Goal: Information Seeking & Learning: Compare options

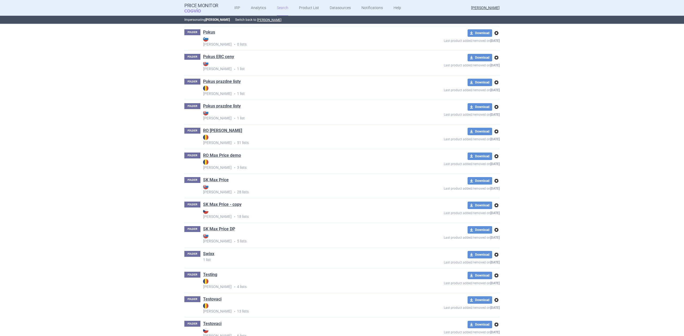
scroll to position [918, 0]
click at [218, 178] on link "SK Max Price" at bounding box center [216, 180] width 26 height 6
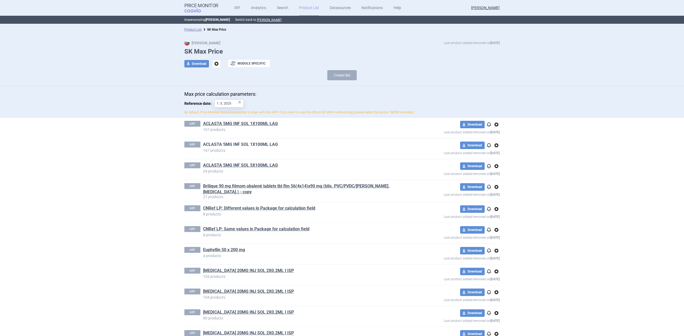
click at [214, 144] on link "ACLASTA 5MG INF SOL 1X100ML LAG" at bounding box center [240, 145] width 75 height 6
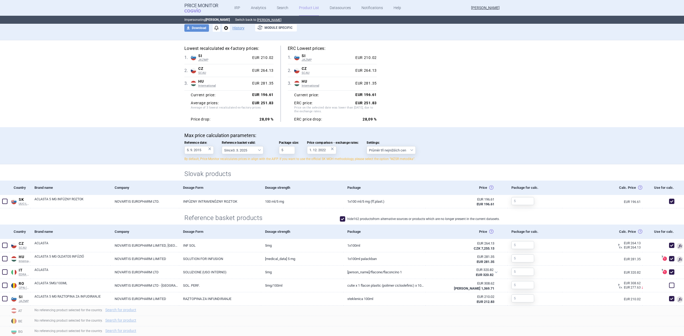
scroll to position [36, 0]
click at [318, 152] on input "1. 12. 2022" at bounding box center [321, 151] width 29 height 8
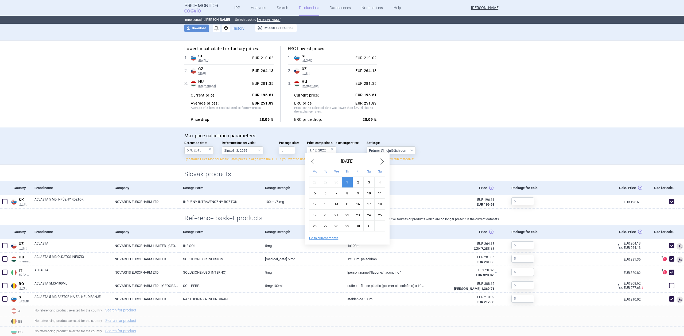
click at [383, 166] on div "Su" at bounding box center [379, 171] width 11 height 11
click at [383, 163] on span "Next Month" at bounding box center [382, 161] width 6 height 9
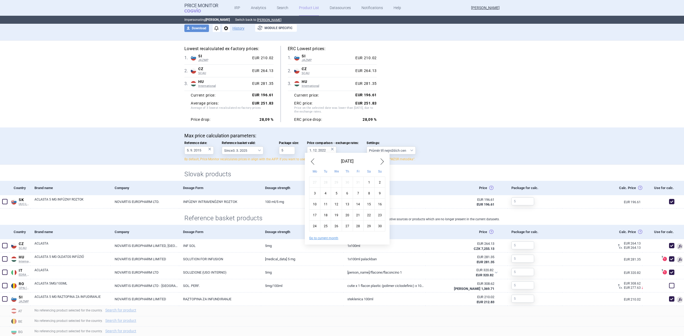
click at [383, 163] on span "Next Month" at bounding box center [382, 161] width 6 height 9
click at [367, 184] on div "3" at bounding box center [368, 182] width 11 height 11
type input "3. 6. 2023"
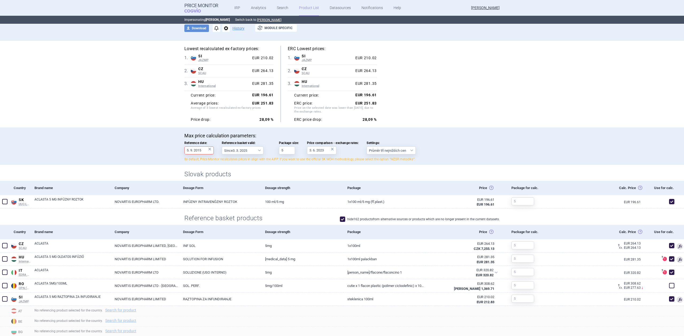
click at [372, 170] on div "Slovak products" at bounding box center [342, 173] width 336 height 16
click at [356, 154] on label "Price comparison - exchange rates: 3. 6. 2023 ×" at bounding box center [333, 147] width 52 height 13
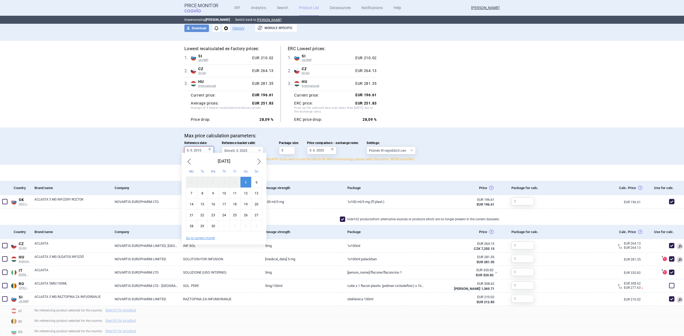
click at [189, 147] on input "5. 9. 2015" at bounding box center [198, 151] width 29 height 8
click at [198, 238] on button "Go to current month" at bounding box center [200, 238] width 29 height 4
click at [192, 177] on div "1" at bounding box center [191, 182] width 11 height 11
type input "1. 9. 2025"
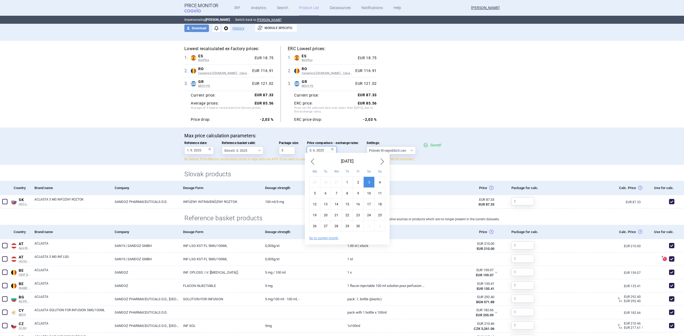
click at [322, 151] on input "3. 6. 2023" at bounding box center [321, 151] width 29 height 8
click at [319, 163] on div "[DATE]" at bounding box center [347, 161] width 76 height 9
click at [312, 162] on span "Previous Month" at bounding box center [312, 161] width 6 height 9
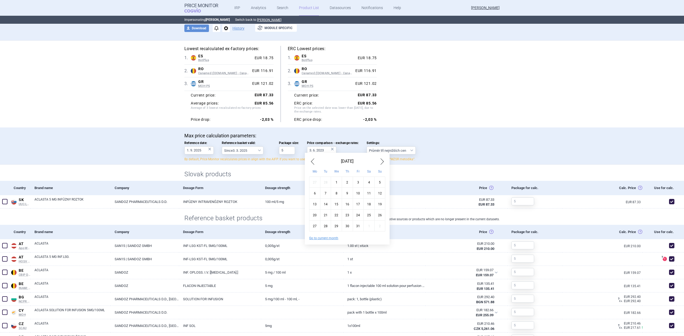
click at [312, 162] on span "Previous Month" at bounding box center [312, 161] width 6 height 9
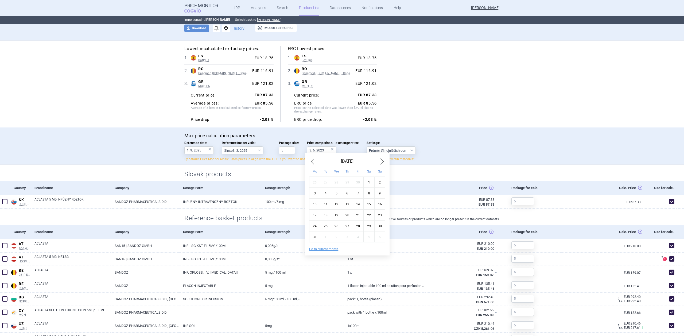
click at [312, 162] on span "Previous Month" at bounding box center [312, 161] width 6 height 9
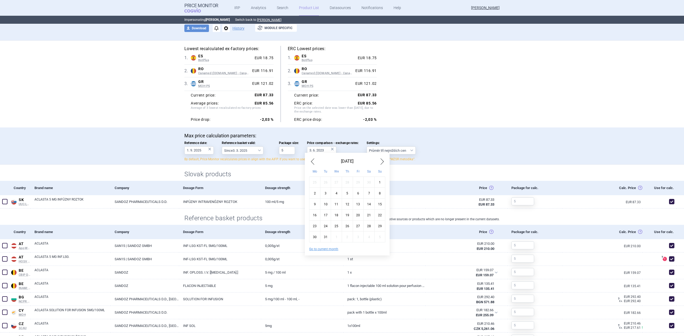
click at [312, 162] on span "Previous Month" at bounding box center [312, 161] width 6 height 9
click at [370, 182] on div "1" at bounding box center [368, 182] width 11 height 11
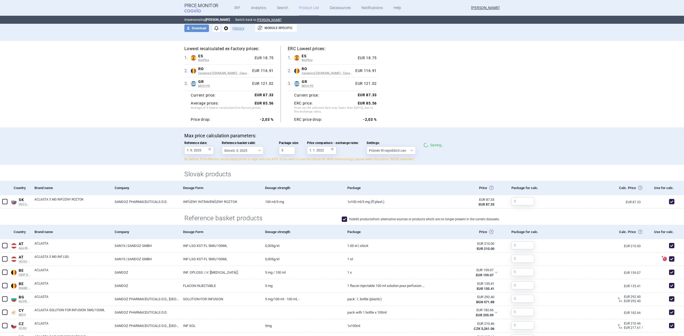
click at [346, 189] on div "Package" at bounding box center [384, 188] width 82 height 14
click at [352, 177] on h2 "Slovak products" at bounding box center [341, 174] width 315 height 9
drag, startPoint x: 376, startPoint y: 184, endPoint x: 382, endPoint y: 184, distance: 5.6
click at [376, 184] on div "Package" at bounding box center [384, 188] width 82 height 14
click at [395, 180] on div "Slovak products" at bounding box center [342, 173] width 336 height 16
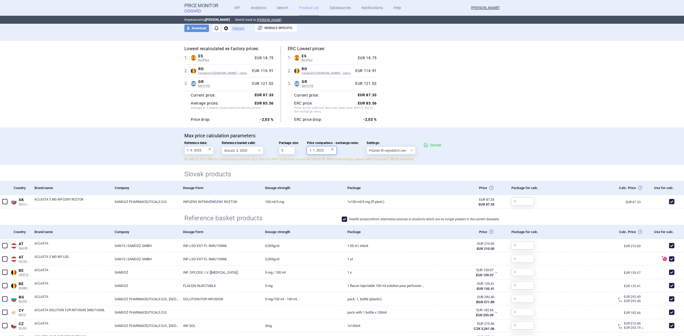
click at [323, 152] on input "1. 1. 2022" at bounding box center [321, 151] width 29 height 8
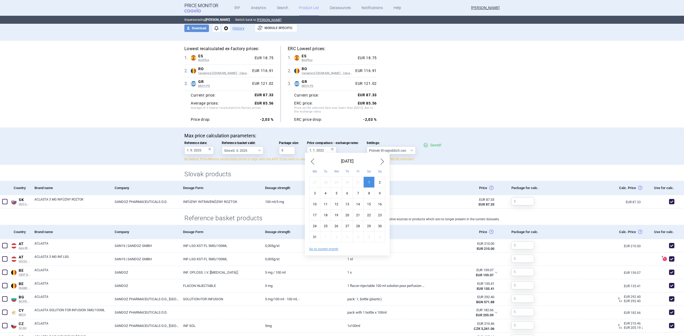
click at [309, 161] on div "[DATE] Mo Tu We Th Fr Sa Su 27 28 29 30 31 1 2 3 4 5 6 7 8 9 10 11 12 13 14 15 …" at bounding box center [347, 204] width 85 height 103
click at [309, 161] on span "Previous Month" at bounding box center [312, 161] width 6 height 9
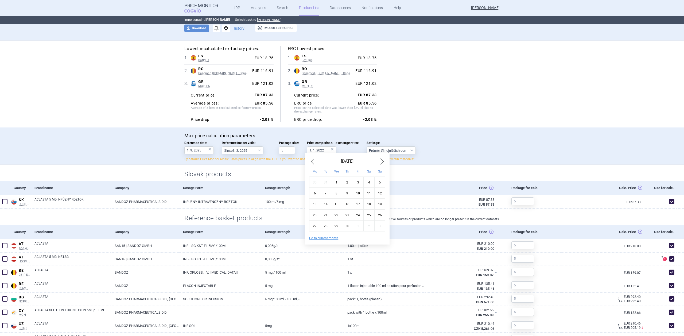
click at [309, 161] on span "Previous Month" at bounding box center [312, 161] width 6 height 9
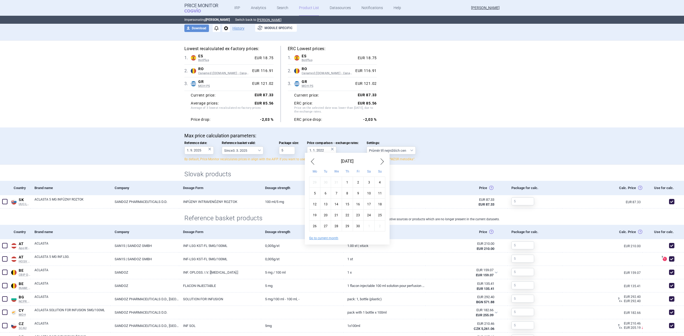
click at [346, 186] on div "1" at bounding box center [347, 182] width 11 height 11
type input "1. 4. 2021"
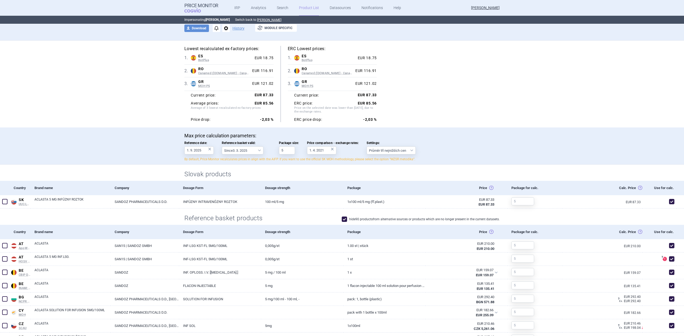
scroll to position [0, 0]
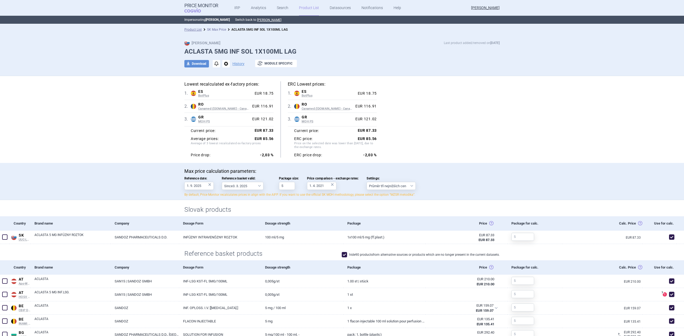
click at [211, 29] on link "SK Max Price" at bounding box center [216, 30] width 19 height 4
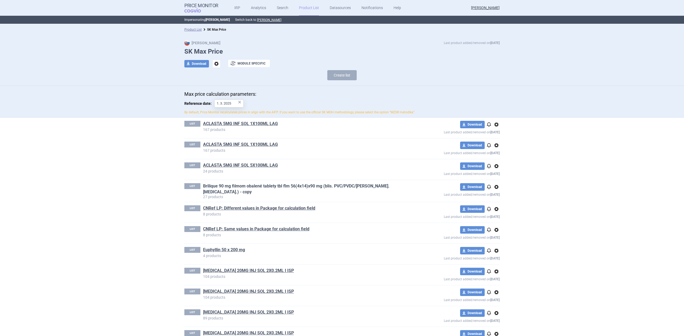
click at [269, 184] on link "Brilique 90 mg filmom obalené tablety tbl flm 56(4x14)x90 mg (blis. PVC/PVDC/[P…" at bounding box center [304, 189] width 202 height 12
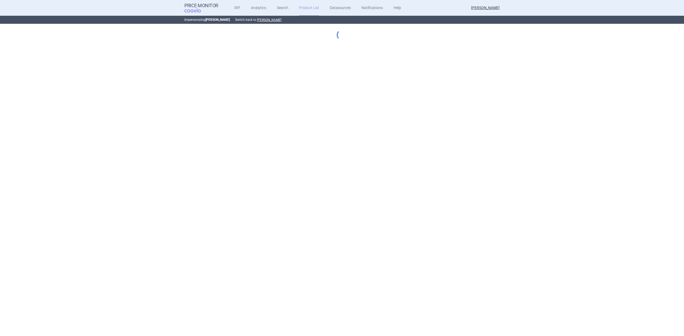
select select "[DATE]"
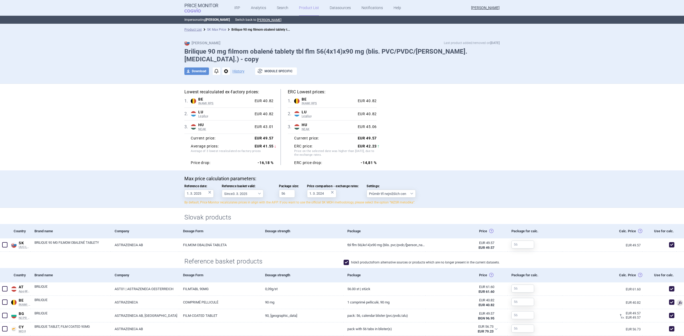
click at [207, 28] on link "SK Max Price" at bounding box center [216, 30] width 19 height 4
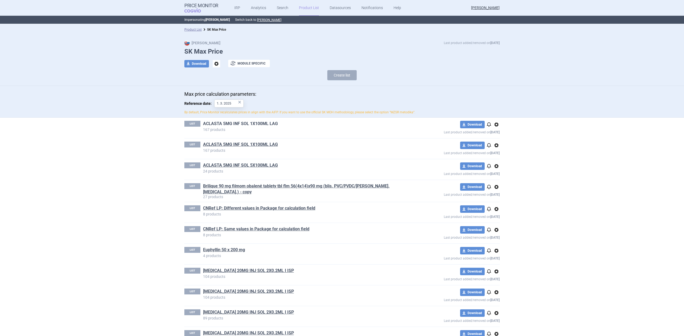
click at [231, 124] on link "ACLASTA 5MG INF SOL 1X100ML LAG" at bounding box center [240, 124] width 75 height 6
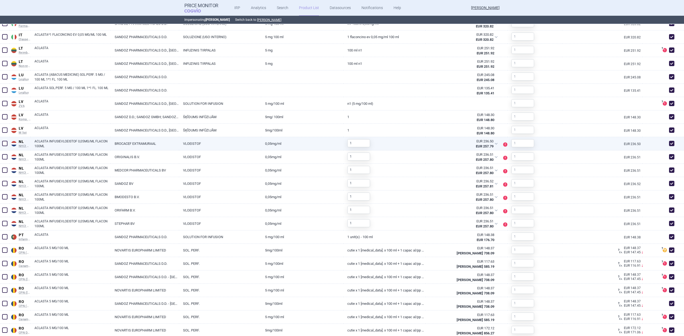
scroll to position [1092, 0]
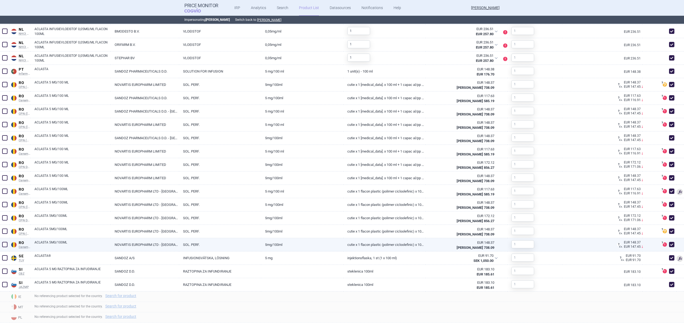
click at [62, 242] on link "ACLASTA 5MG/100ML" at bounding box center [72, 245] width 76 height 10
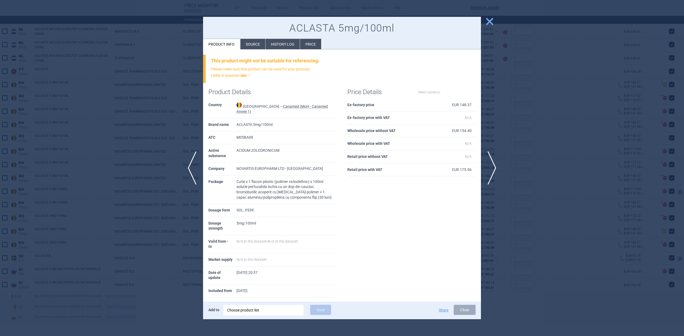
select select "EUR"
drag, startPoint x: 328, startPoint y: 108, endPoint x: 242, endPoint y: 106, distance: 85.7
click at [242, 106] on td "[GEOGRAPHIC_DATA] — Canamed (MoH - Canamed Annex 1)" at bounding box center [286, 109] width 100 height 20
copy td "[GEOGRAPHIC_DATA] — Canamed (MoH - Canamed Annex 1)"
click at [161, 124] on div at bounding box center [342, 168] width 684 height 336
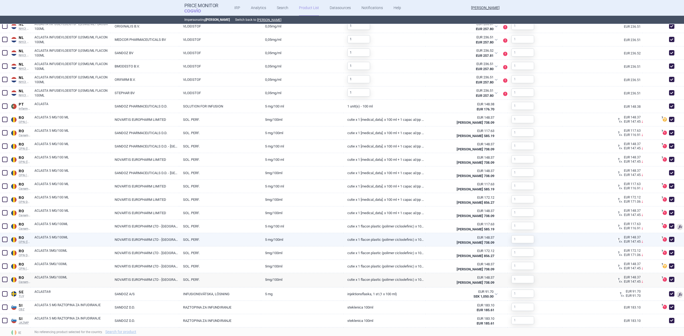
scroll to position [843, 0]
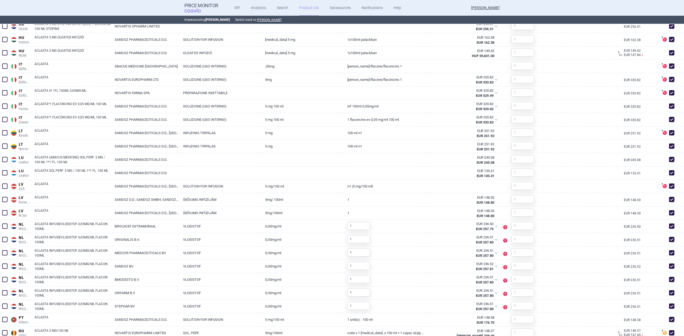
drag, startPoint x: 15, startPoint y: 151, endPoint x: 105, endPoint y: 7, distance: 169.6
click at [105, 7] on header "Price Monitor COGVIO IRP Analytics Search Product List Datasources Notification…" at bounding box center [342, 12] width 684 height 24
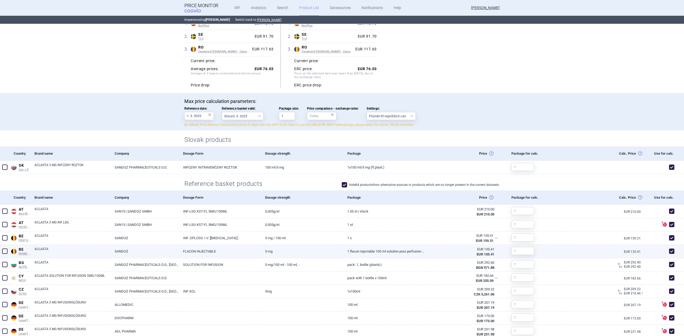
scroll to position [0, 0]
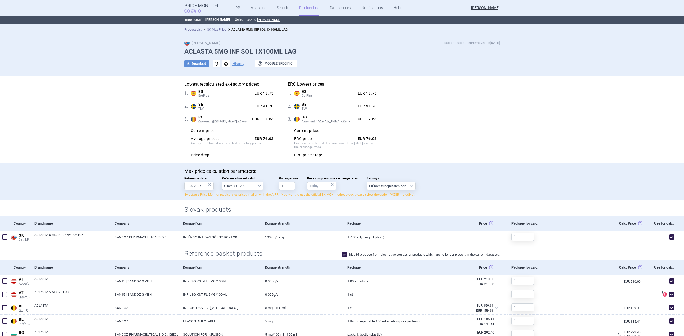
click at [238, 84] on h5 "Lowest recalculated ex-factory prices:" at bounding box center [228, 84] width 89 height 6
copy h5 "Lowest recalculated ex-factory prices:"
click at [301, 85] on h5 "ERC Lowest prices:" at bounding box center [332, 84] width 89 height 6
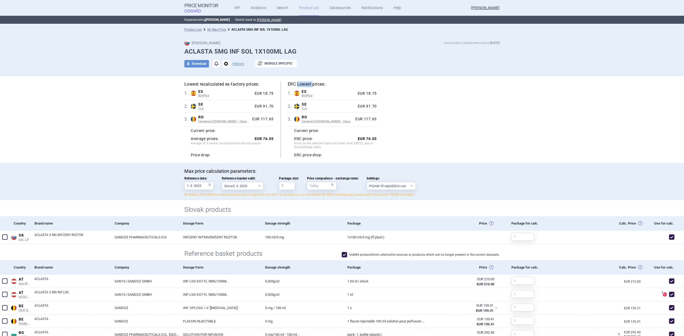
click at [302, 85] on h5 "ERC Lowest prices:" at bounding box center [332, 84] width 89 height 6
drag, startPoint x: 284, startPoint y: 81, endPoint x: 322, endPoint y: 86, distance: 38.6
click at [322, 86] on div "Lowest recalculated ex-factory prices: 1 . ES BotPlus Spain BotPlus Online data…" at bounding box center [342, 119] width 336 height 87
copy h5 "ERC Lowest prices"
click at [257, 103] on div "2 . SE TLV Sweden TLV Online database developed by the Dental and Pharmaceutica…" at bounding box center [228, 106] width 89 height 13
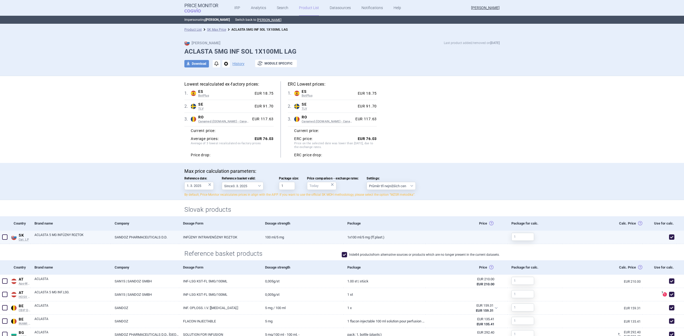
click at [137, 236] on link "SANDOZ PHARMACEUTICALS D.D." at bounding box center [145, 237] width 68 height 13
select select "EUR"
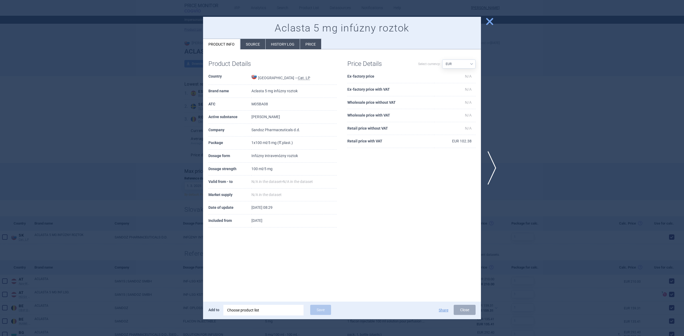
click at [167, 149] on div at bounding box center [342, 168] width 684 height 336
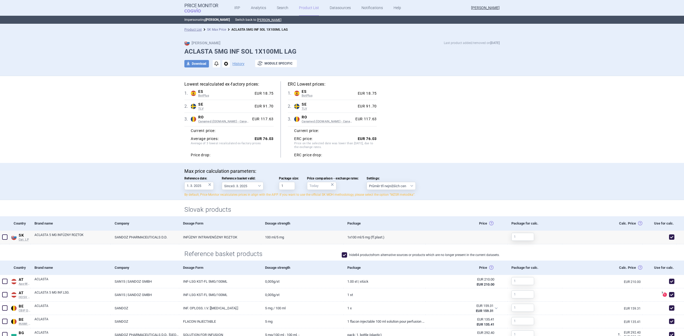
click at [209, 28] on link "SK Max Price" at bounding box center [216, 30] width 19 height 4
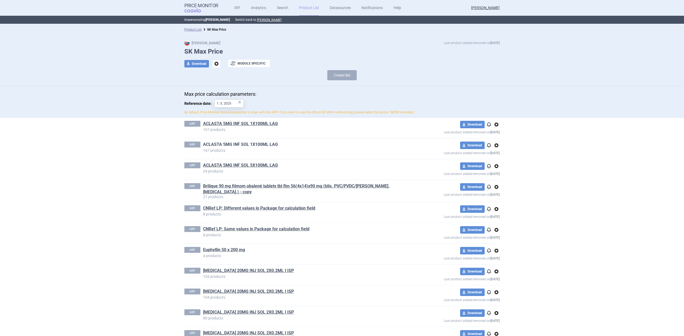
click at [239, 146] on link "ACLASTA 5MG INF SOL 1X100ML LAG" at bounding box center [240, 145] width 75 height 6
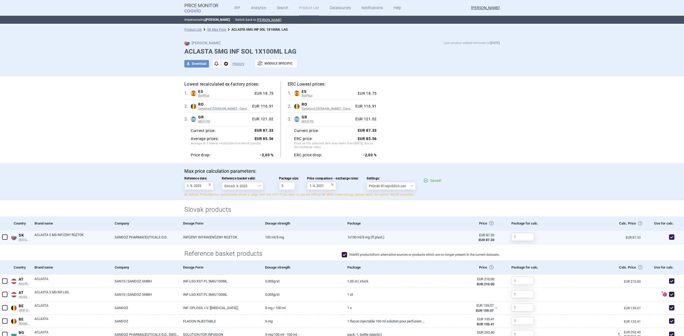
click at [239, 235] on link "INFÚZNY INTRAVENÓZNY ROZTOK" at bounding box center [220, 237] width 82 height 13
select select "EUR"
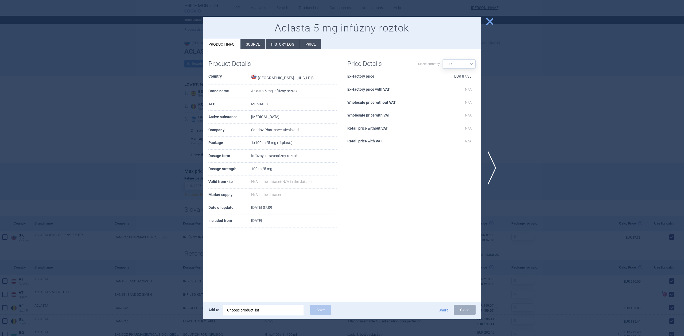
click at [145, 131] on div at bounding box center [342, 168] width 684 height 336
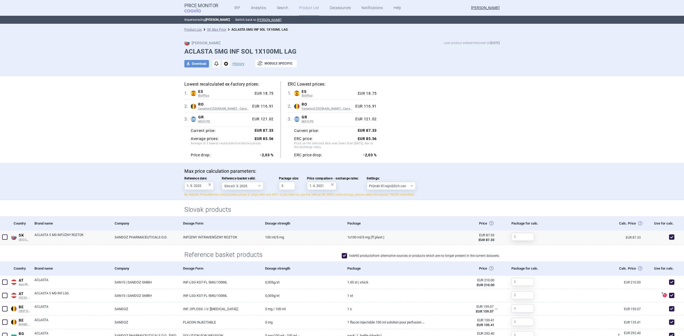
click at [190, 32] on li "Product List" at bounding box center [192, 29] width 17 height 5
click at [191, 32] on li "Product List" at bounding box center [192, 29] width 17 height 5
click at [193, 30] on link "Product List" at bounding box center [192, 30] width 17 height 4
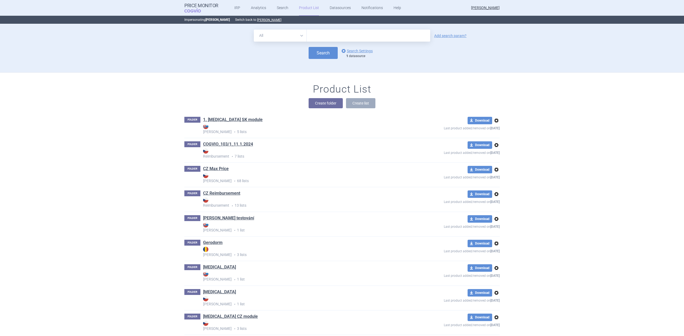
scroll to position [48, 0]
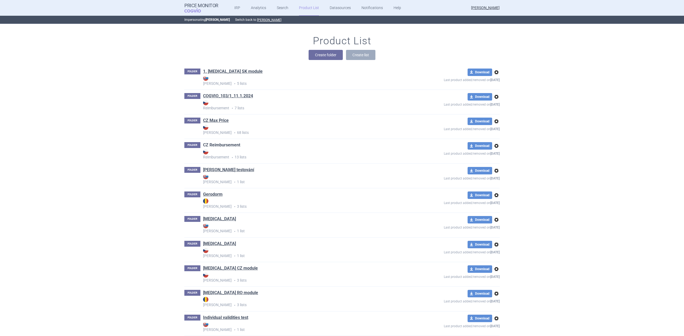
click at [225, 145] on link "CZ Reimbursement" at bounding box center [221, 145] width 37 height 6
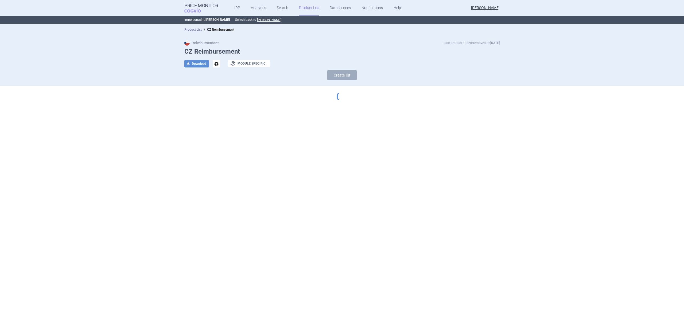
select select "[DATE]"
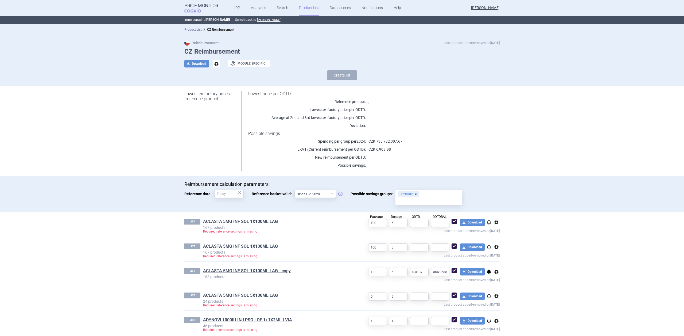
click at [233, 219] on link "ACLASTA 5MG INF SOL 1X100ML LAG" at bounding box center [240, 222] width 75 height 6
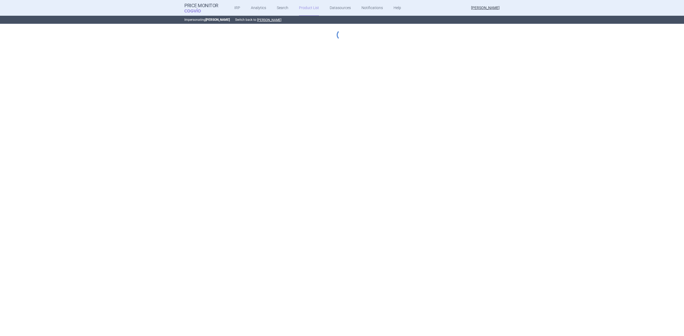
select select "[DATE]"
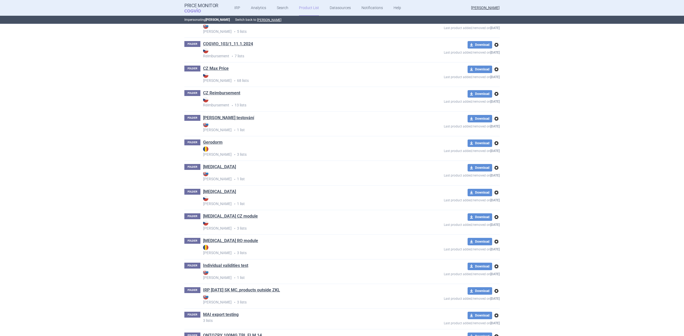
scroll to position [120, 0]
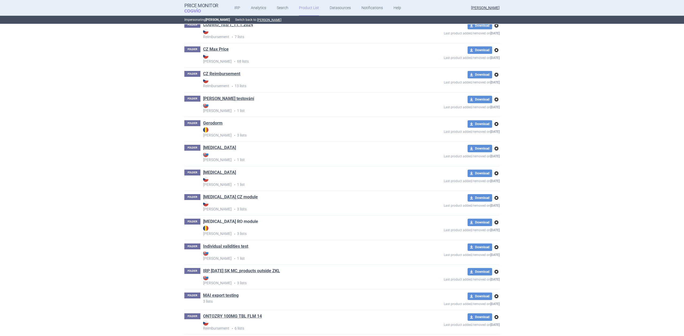
click at [225, 221] on link "[MEDICAL_DATA] RO module" at bounding box center [230, 222] width 55 height 6
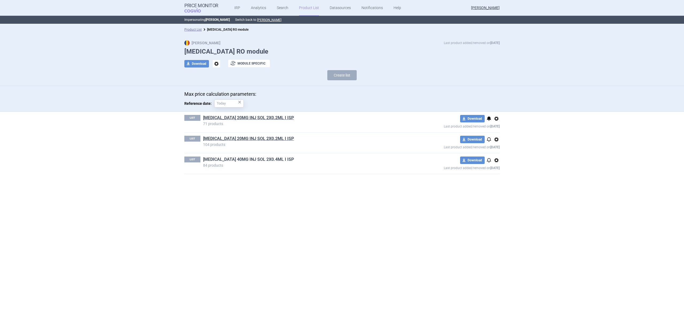
click at [215, 159] on link "[MEDICAL_DATA] 40MG INJ SOL 2X0.4ML I ISP" at bounding box center [248, 160] width 91 height 6
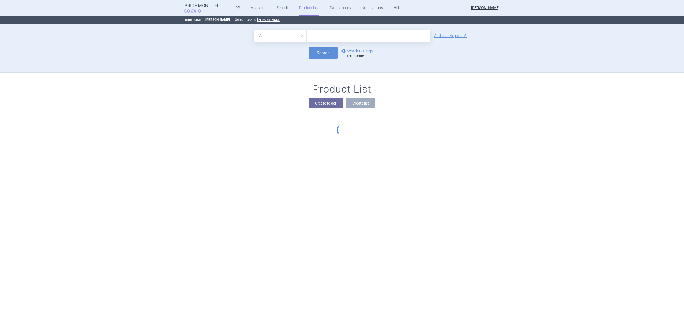
scroll to position [48, 0]
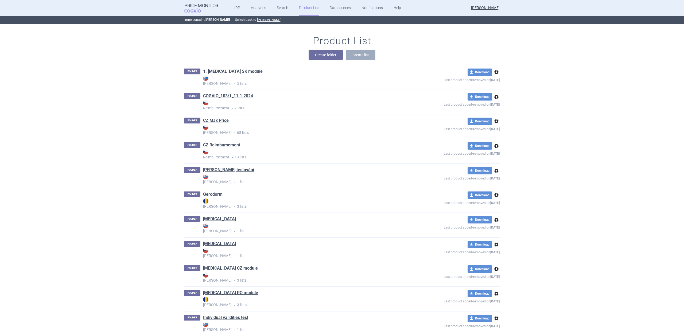
click at [229, 147] on link "CZ Reimbursement" at bounding box center [221, 145] width 37 height 6
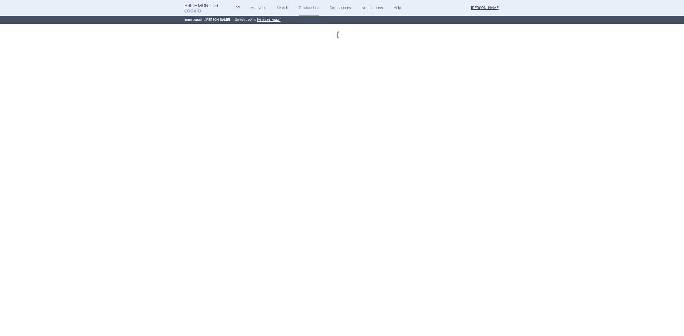
select select "[DATE]"
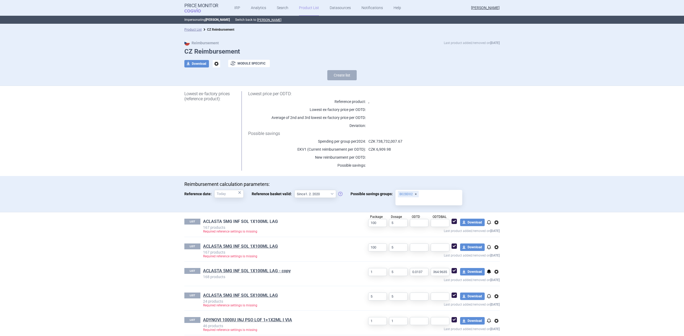
click at [244, 224] on link "ACLASTA 5MG INF SOL 1X100ML LAG" at bounding box center [240, 222] width 75 height 6
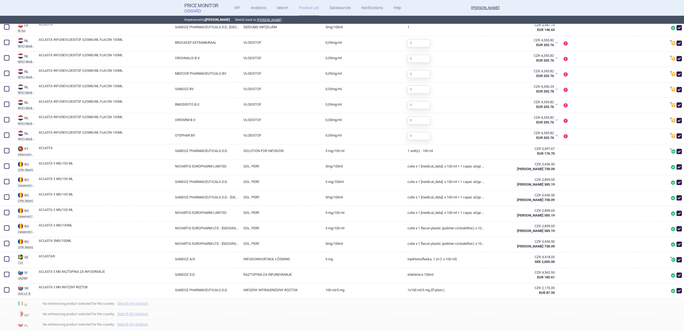
scroll to position [558, 0]
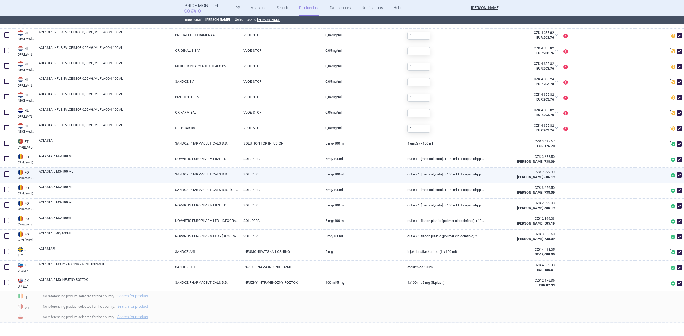
click at [71, 172] on link "ACLASTA 5 MG/100 ML" at bounding box center [105, 174] width 132 height 10
select select "EUR"
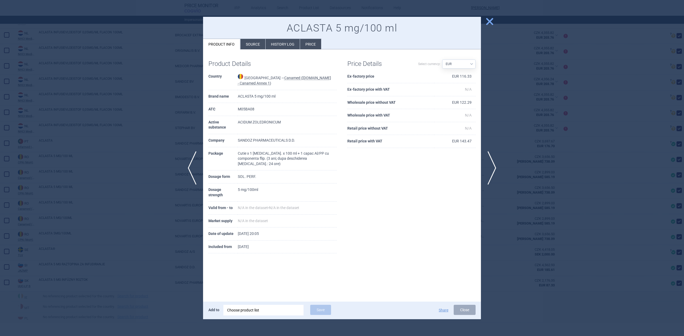
drag, startPoint x: 266, startPoint y: 84, endPoint x: 264, endPoint y: 74, distance: 10.4
click at [264, 74] on td "Romania — Canamed ([DOMAIN_NAME] - Canamed Annex 1)" at bounding box center [287, 80] width 99 height 20
copy td "Canamed ([DOMAIN_NAME] - Canamed Annex 1)"
click at [180, 84] on div at bounding box center [342, 168] width 684 height 336
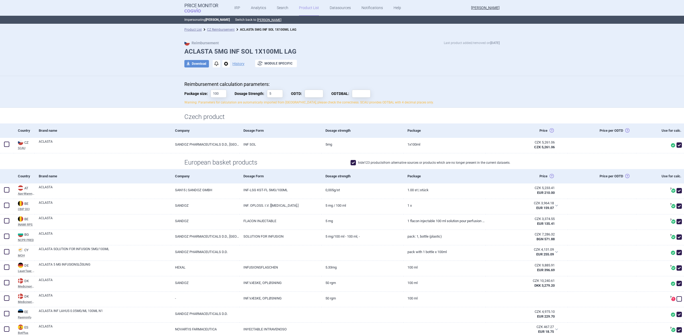
select select "EUR"
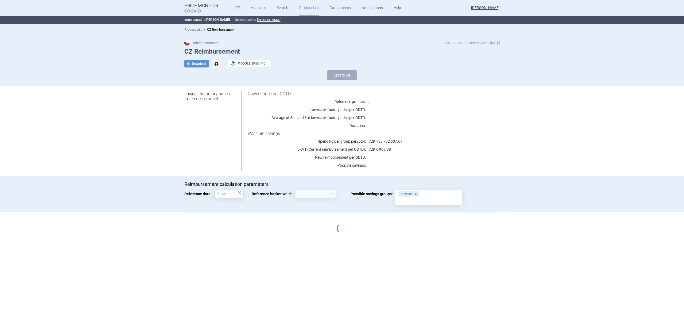
select select "[DATE]"
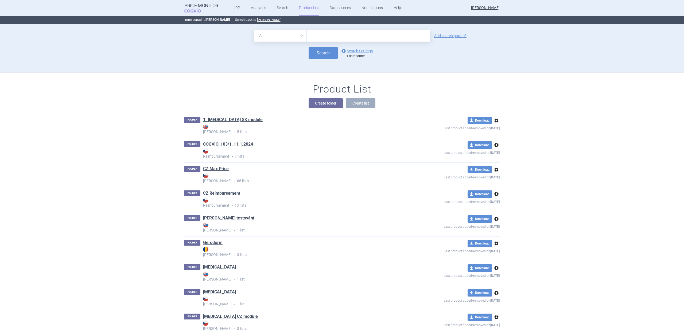
scroll to position [48, 0]
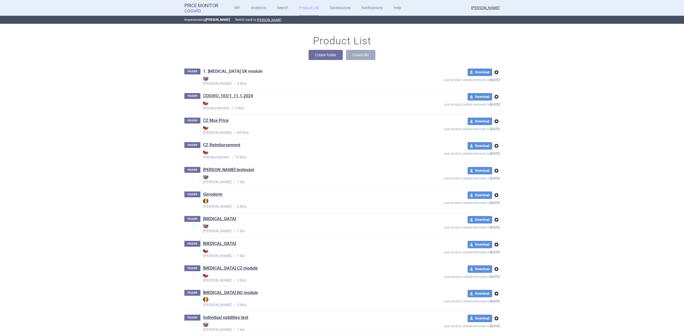
click at [219, 69] on link "1. [MEDICAL_DATA] SK module" at bounding box center [233, 72] width 60 height 6
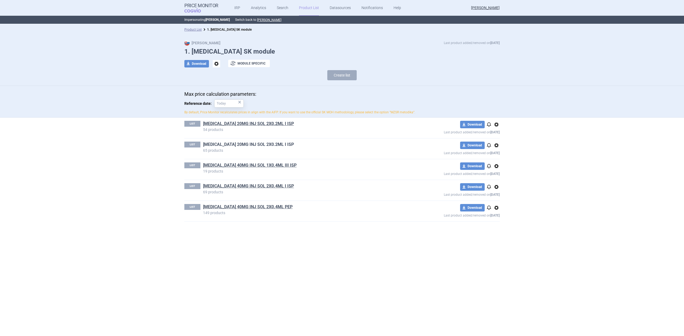
click at [223, 146] on link "[MEDICAL_DATA] 20MG INJ SOL 2X0.2ML I ISP" at bounding box center [248, 145] width 91 height 6
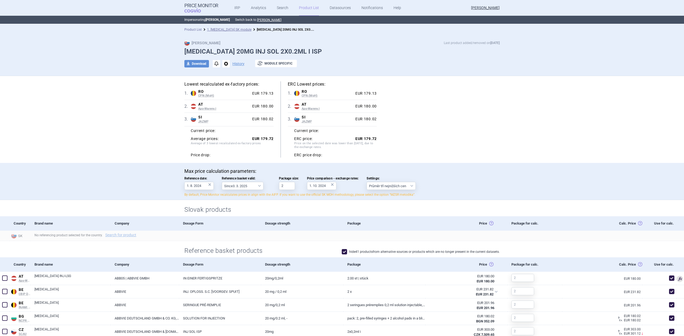
click at [190, 30] on link "Product List" at bounding box center [192, 30] width 17 height 4
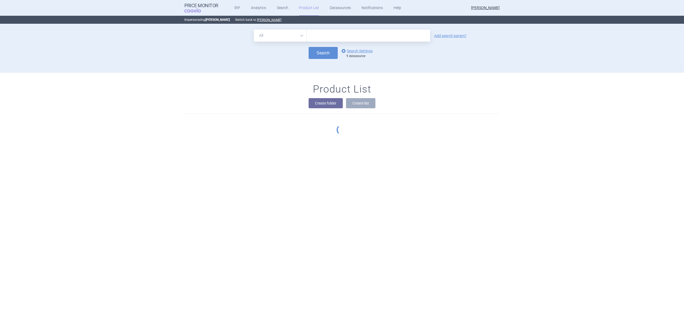
scroll to position [48, 0]
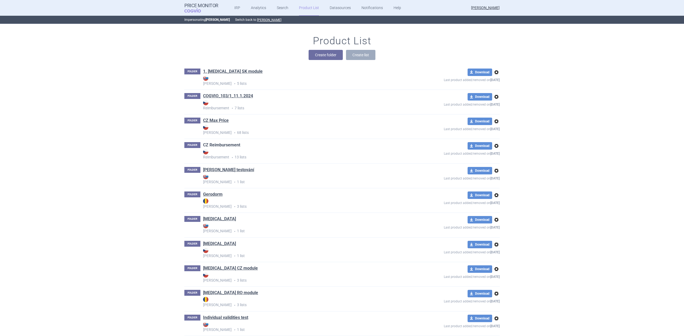
click at [215, 144] on link "CZ Reimbursement" at bounding box center [221, 145] width 37 height 6
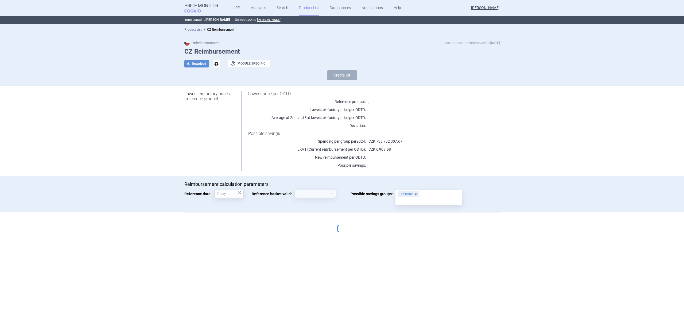
select select "[DATE]"
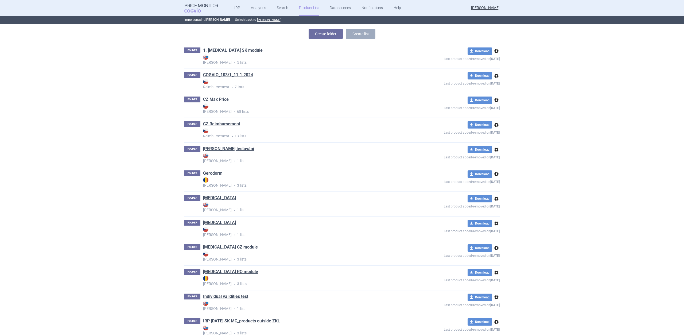
scroll to position [214, 0]
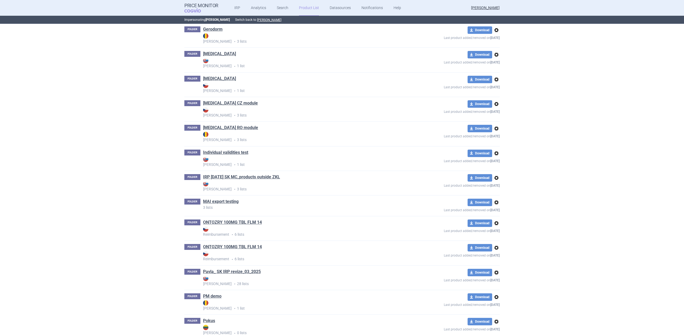
click at [235, 226] on h1 "ONTOZRY 100MG TBL FLM 14" at bounding box center [232, 223] width 59 height 7
click at [237, 224] on link "ONTOZRY 100MG TBL FLM 14" at bounding box center [232, 223] width 59 height 6
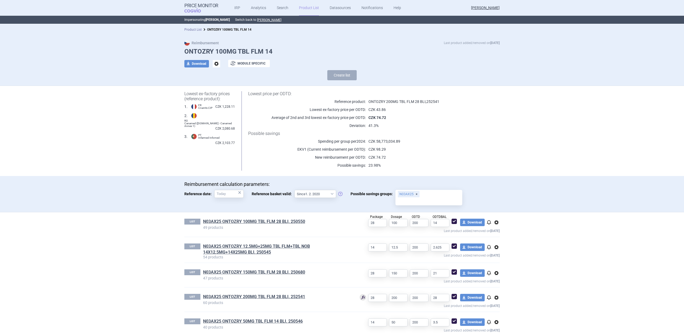
click at [195, 28] on link "Product List" at bounding box center [192, 30] width 17 height 4
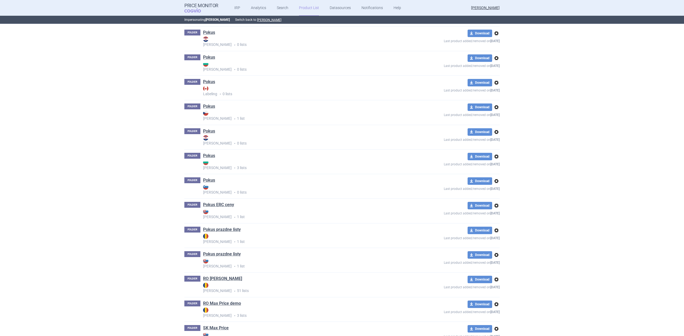
scroll to position [832, 0]
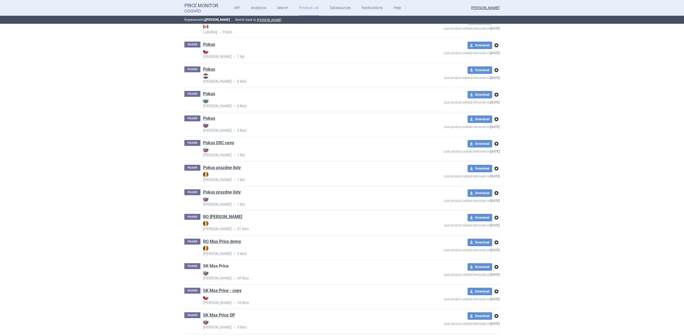
click at [221, 267] on link "SK Max Price" at bounding box center [216, 267] width 26 height 6
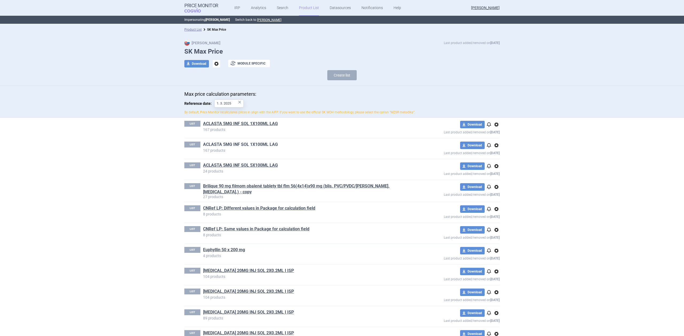
click at [250, 146] on link "ACLASTA 5MG INF SOL 1X100ML LAG" at bounding box center [240, 145] width 75 height 6
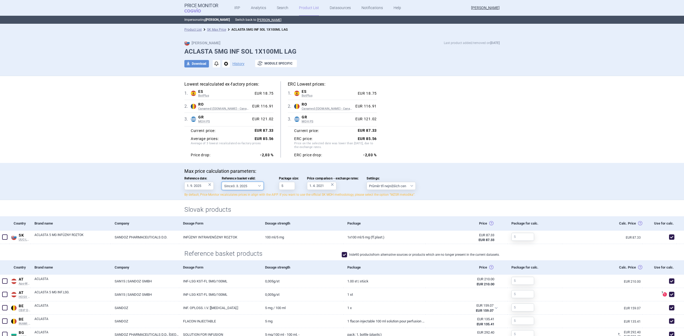
click at [243, 185] on select "Since 3. 3. 2025 Since 1. 7. 2023 Since 7. 4. 2023 Since 1. 12. 2022 Since 1. 9…" at bounding box center [243, 186] width 42 height 8
select select "[DATE]"
click at [222, 182] on select "Since 3. 3. 2025 Since 1. 7. 2023 Since 7. 4. 2023 Since 1. 12. 2022 Since 1. 9…" at bounding box center [243, 186] width 42 height 8
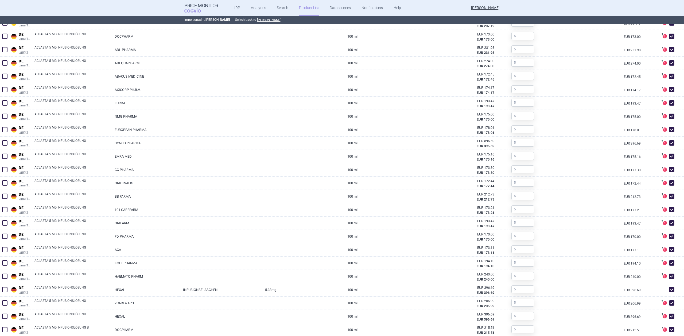
scroll to position [463, 0]
